Goal: Task Accomplishment & Management: Manage account settings

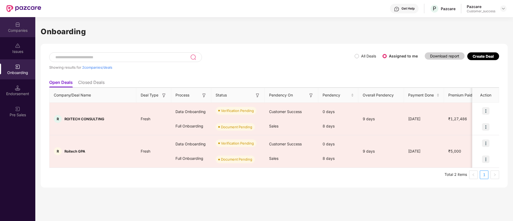
click at [20, 33] on div "Companies" at bounding box center [17, 30] width 35 height 5
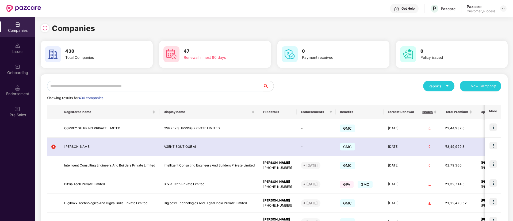
click at [136, 89] on input "text" at bounding box center [155, 86] width 216 height 11
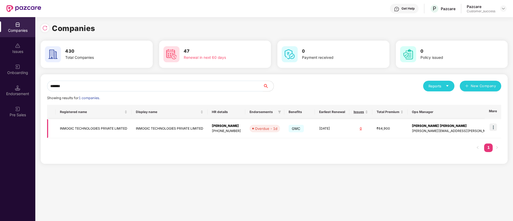
type input "*******"
click at [493, 129] on img at bounding box center [492, 127] width 7 height 7
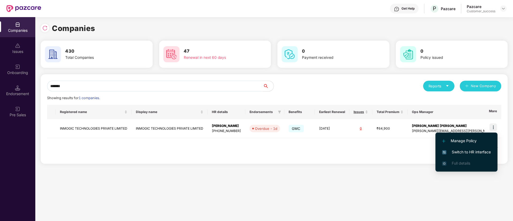
click at [485, 153] on span "Switch to HR interface" at bounding box center [466, 152] width 49 height 6
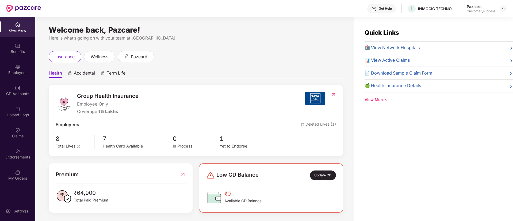
click at [28, 155] on div "Endorsements" at bounding box center [17, 157] width 35 height 5
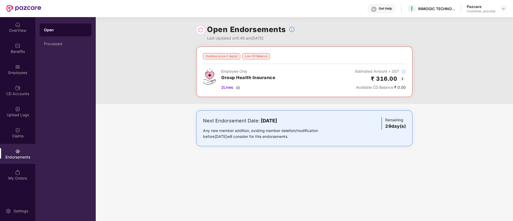
click at [400, 80] on img at bounding box center [402, 79] width 6 height 6
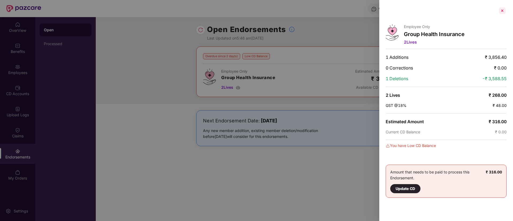
click at [505, 10] on div at bounding box center [502, 10] width 9 height 9
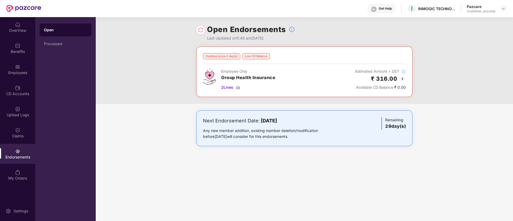
click at [400, 80] on img at bounding box center [402, 79] width 6 height 6
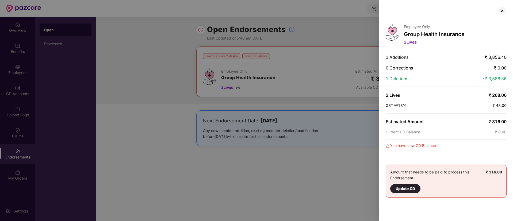
click at [404, 190] on div "Update CD" at bounding box center [405, 189] width 20 height 6
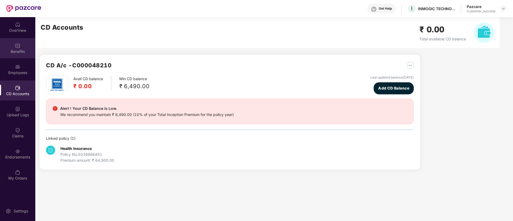
click at [20, 48] on img at bounding box center [17, 45] width 5 height 5
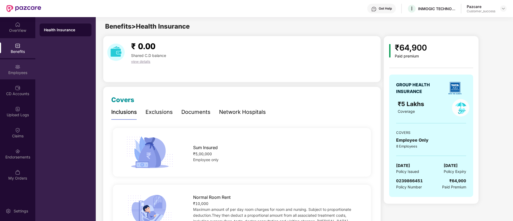
click at [12, 64] on div "Employees" at bounding box center [17, 69] width 35 height 20
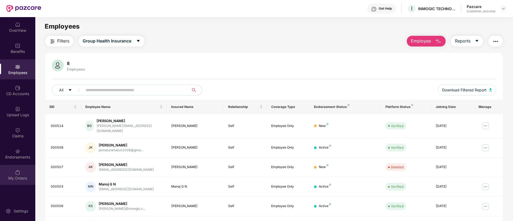
click at [10, 165] on div "My Orders" at bounding box center [17, 175] width 35 height 20
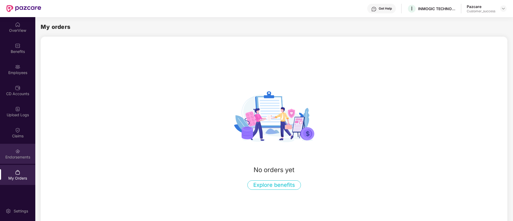
click at [11, 161] on div "Endorsements" at bounding box center [17, 154] width 35 height 20
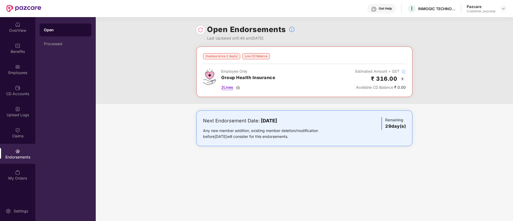
click at [227, 88] on span "2 Lives" at bounding box center [227, 87] width 12 height 6
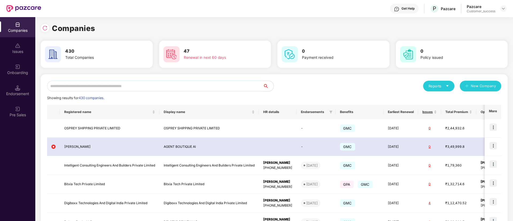
click at [143, 86] on input "text" at bounding box center [155, 86] width 216 height 11
paste input "*******"
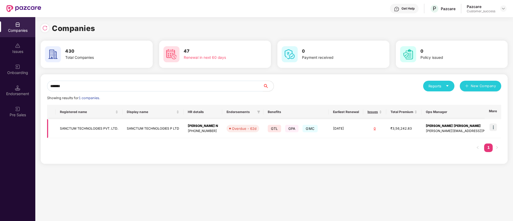
type input "*******"
click at [495, 126] on img at bounding box center [492, 127] width 7 height 7
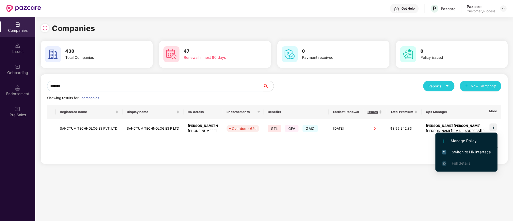
click at [484, 155] on span "Switch to HR interface" at bounding box center [466, 152] width 49 height 6
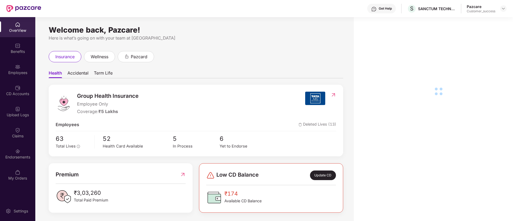
click at [22, 73] on div "Employees" at bounding box center [17, 72] width 35 height 5
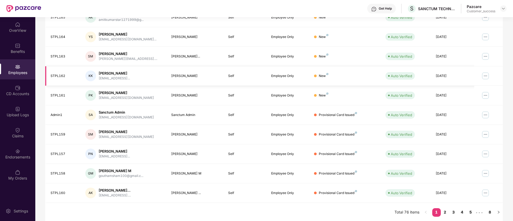
scroll to position [107, 0]
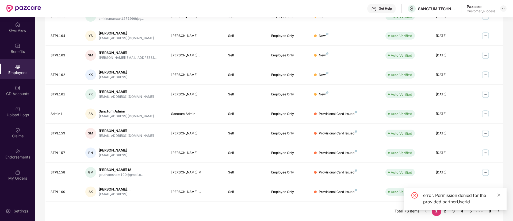
click at [446, 213] on div "error: Permission denied for the provided partnerUserId" at bounding box center [455, 201] width 103 height 27
click at [443, 212] on div "error: Permission denied for the provided partnerUserId" at bounding box center [455, 201] width 103 height 27
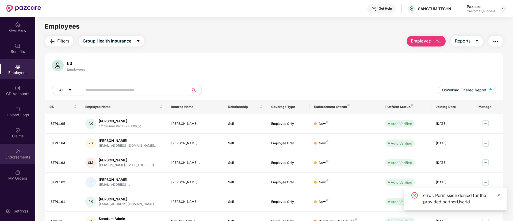
click at [28, 151] on div "Endorsements" at bounding box center [17, 154] width 35 height 20
